Goal: Navigation & Orientation: Find specific page/section

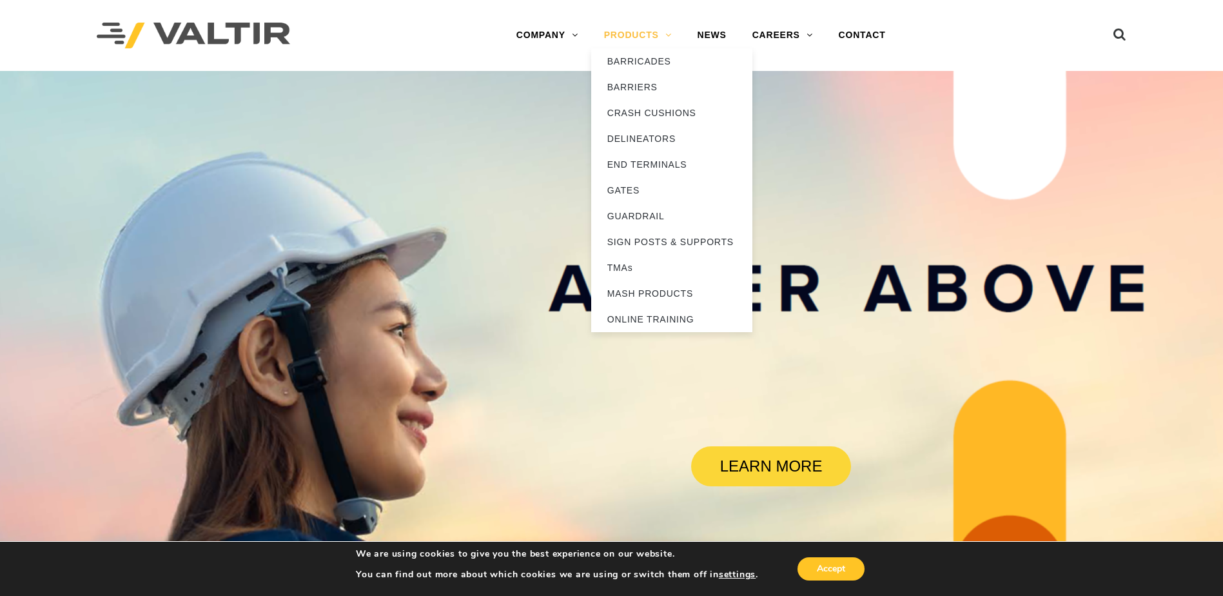
click at [646, 30] on link "PRODUCTS" at bounding box center [638, 36] width 94 height 26
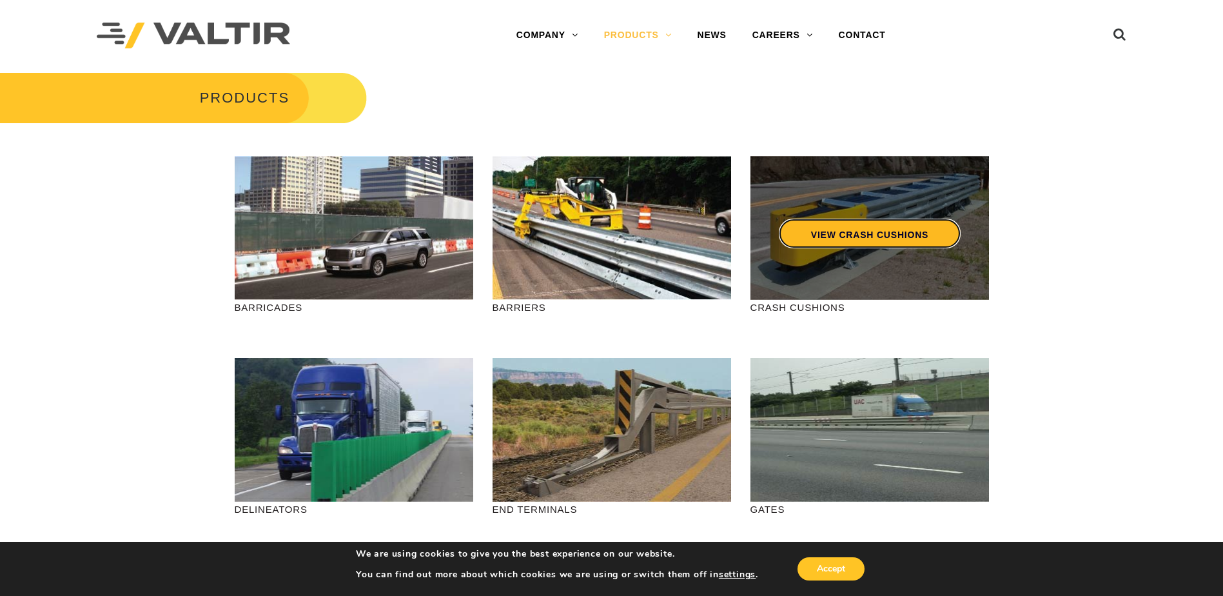
click at [864, 239] on link "VIEW CRASH CUSHIONS" at bounding box center [869, 234] width 182 height 30
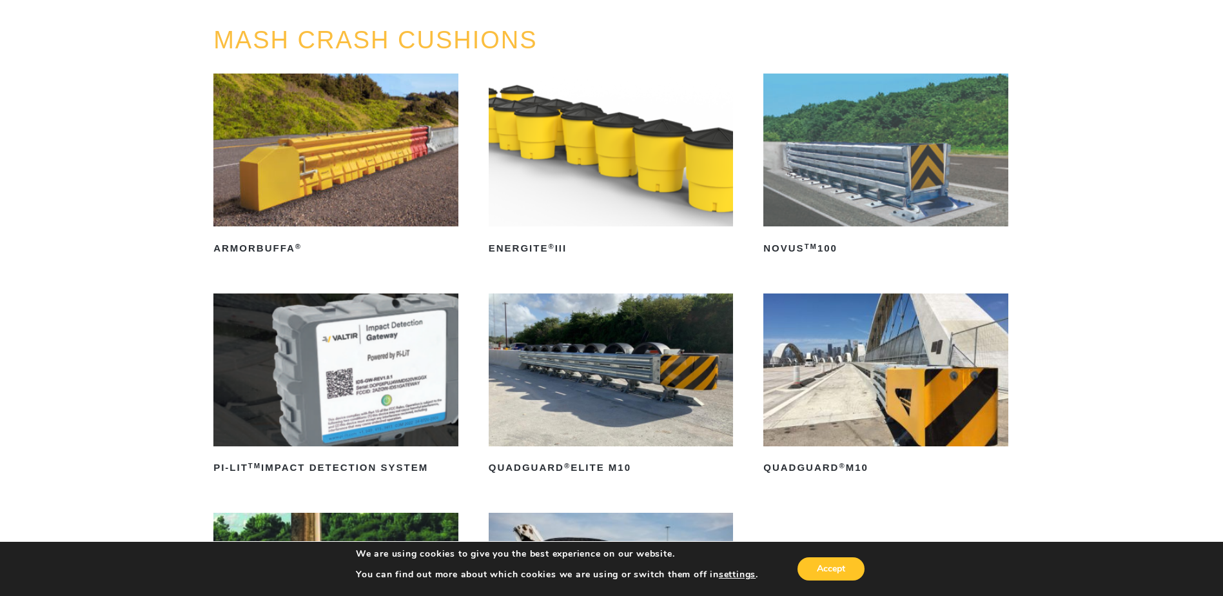
scroll to position [129, 0]
